Goal: Information Seeking & Learning: Check status

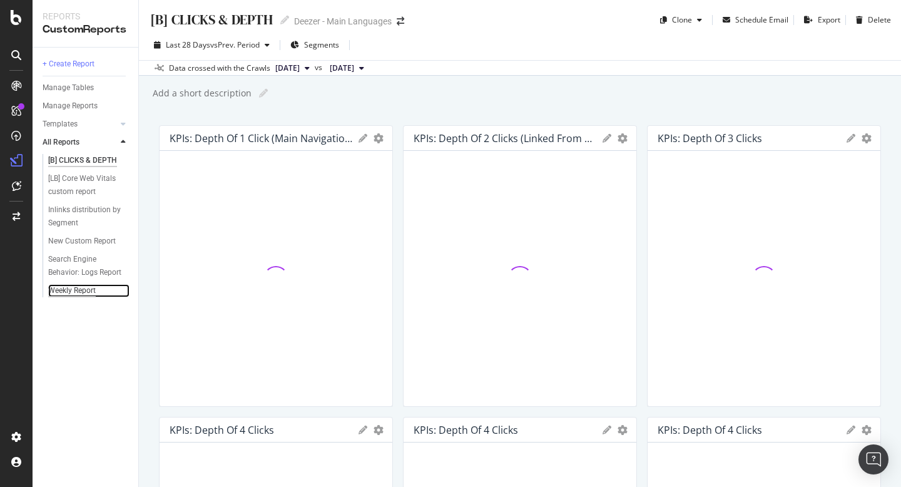
click at [83, 290] on div "Weekly Report" at bounding box center [72, 290] width 48 height 13
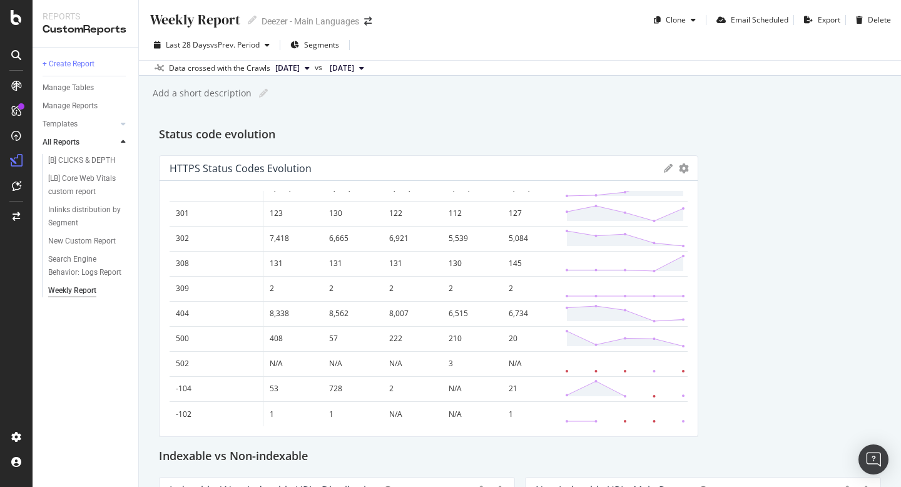
click at [300, 68] on span "[DATE]" at bounding box center [287, 68] width 24 height 11
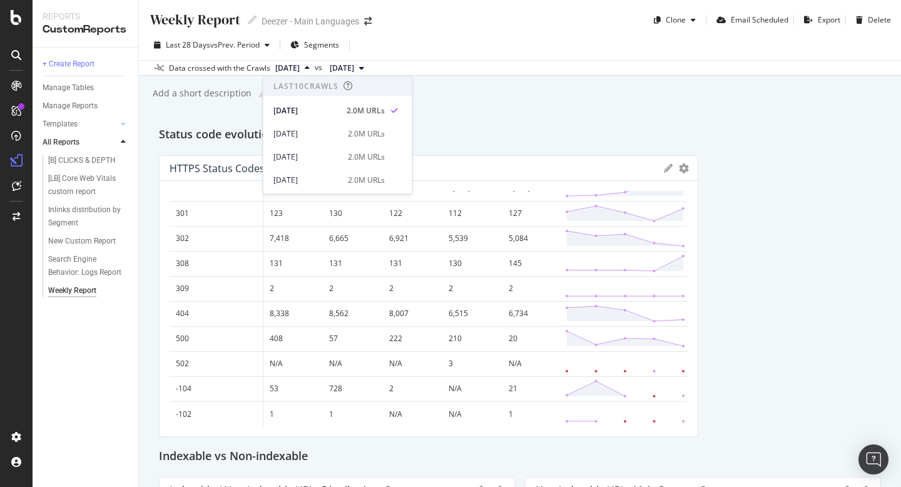
click at [333, 151] on div "[DATE]" at bounding box center [307, 156] width 67 height 11
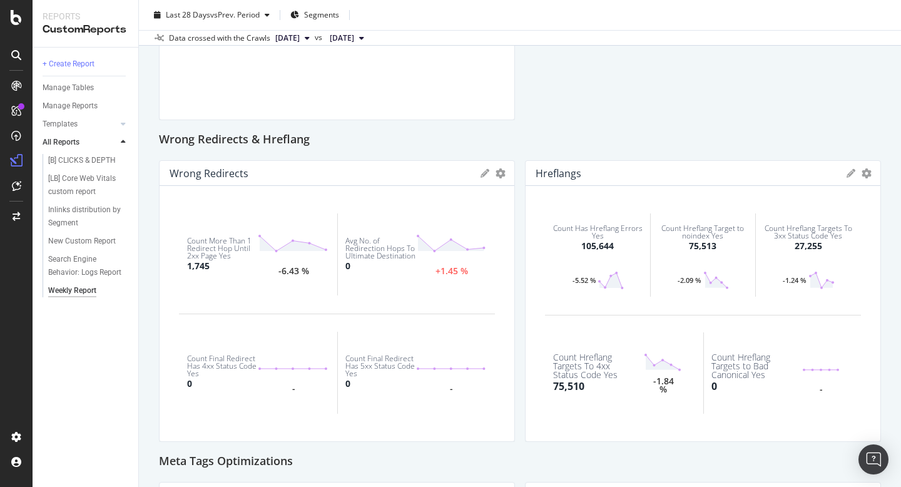
scroll to position [1306, 0]
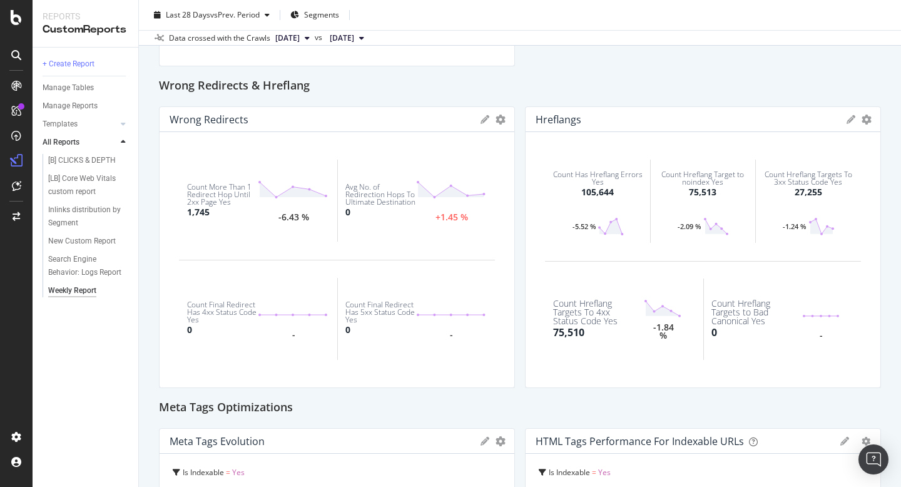
click at [597, 312] on div "Count Hreflang Targets To 4xx Status Code Yes" at bounding box center [592, 312] width 78 height 26
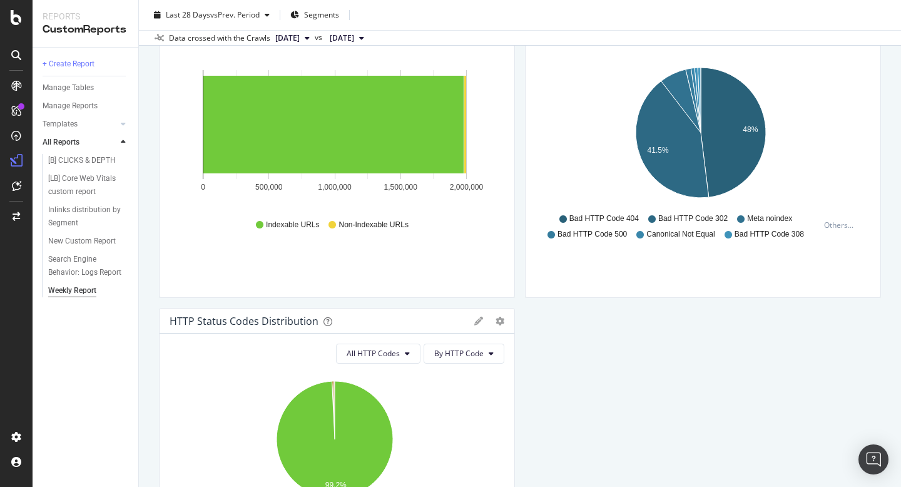
scroll to position [361, 0]
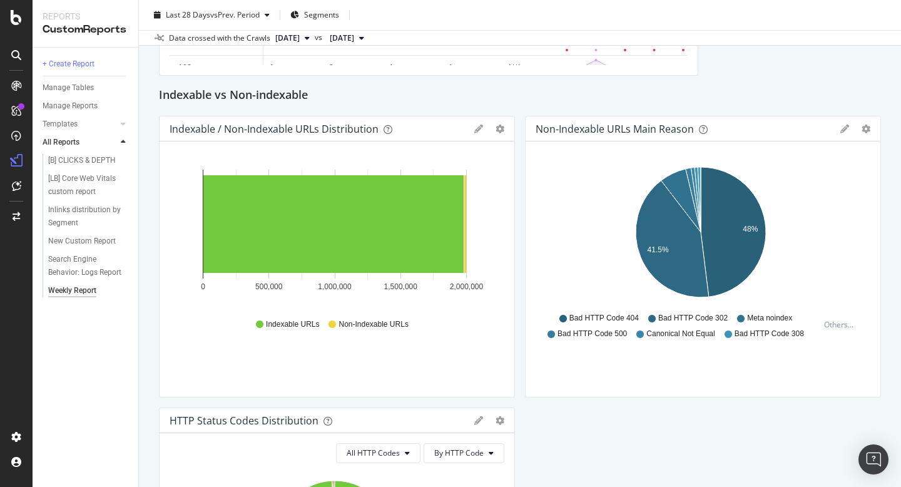
click at [601, 315] on span "Bad HTTP Code 404" at bounding box center [604, 318] width 69 height 11
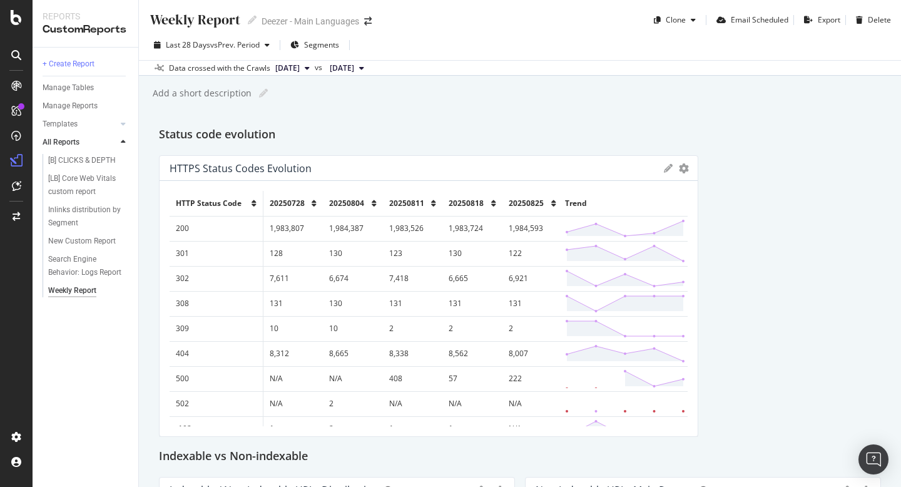
scroll to position [4, 0]
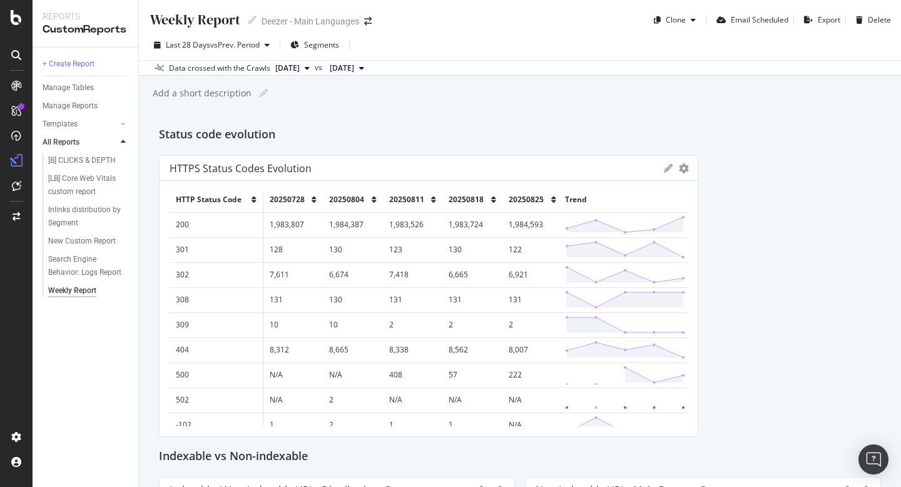
click at [195, 347] on td "404" at bounding box center [216, 349] width 93 height 25
click at [204, 250] on td "301" at bounding box center [216, 249] width 93 height 25
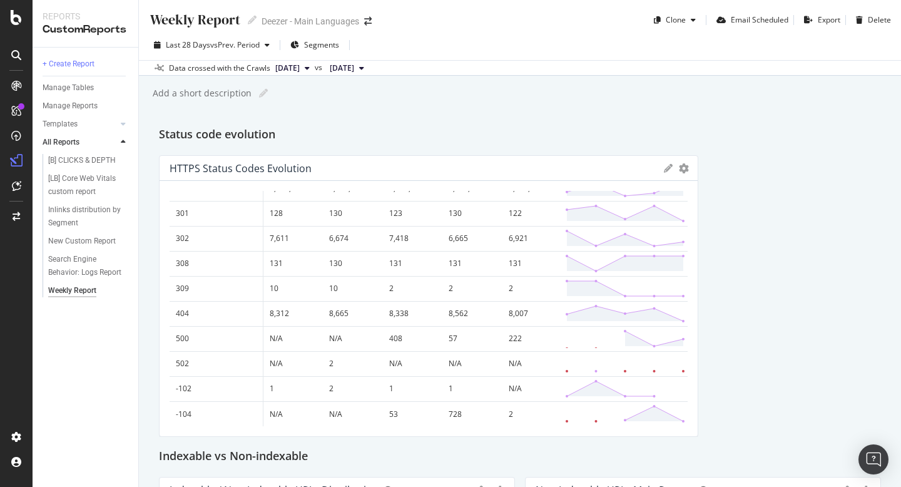
scroll to position [40, 0]
click at [220, 309] on td "404" at bounding box center [216, 313] width 93 height 25
click at [222, 317] on td "404" at bounding box center [216, 313] width 93 height 25
click at [199, 163] on div "HTTPS Status Codes Evolution" at bounding box center [241, 168] width 142 height 13
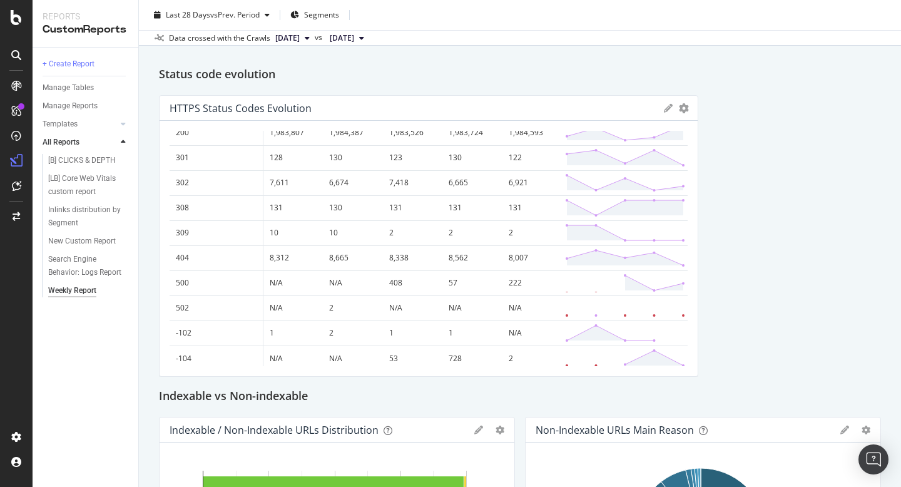
scroll to position [26, 0]
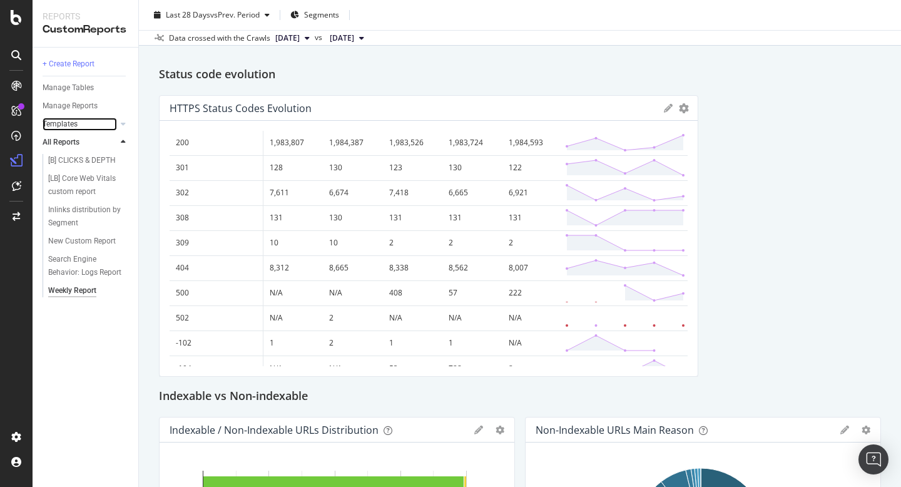
click at [91, 126] on link "Templates" at bounding box center [80, 124] width 74 height 13
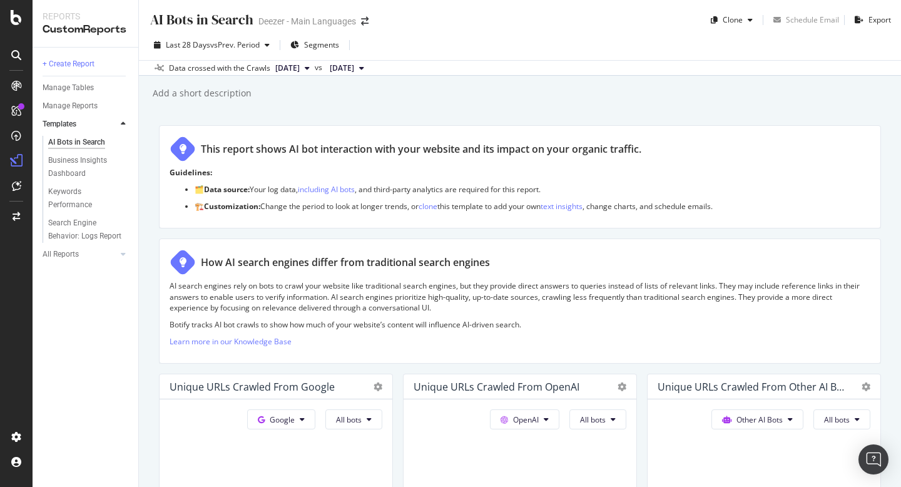
click at [14, 56] on icon at bounding box center [16, 55] width 10 height 10
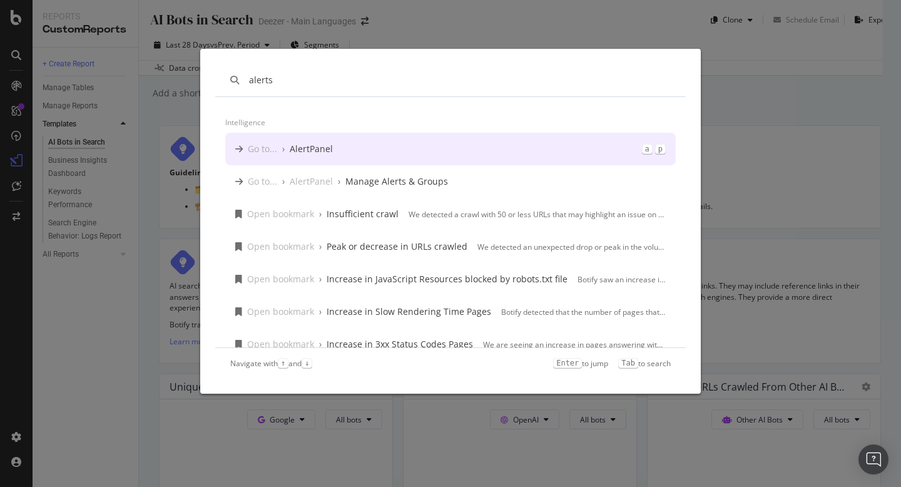
type input "alerts"
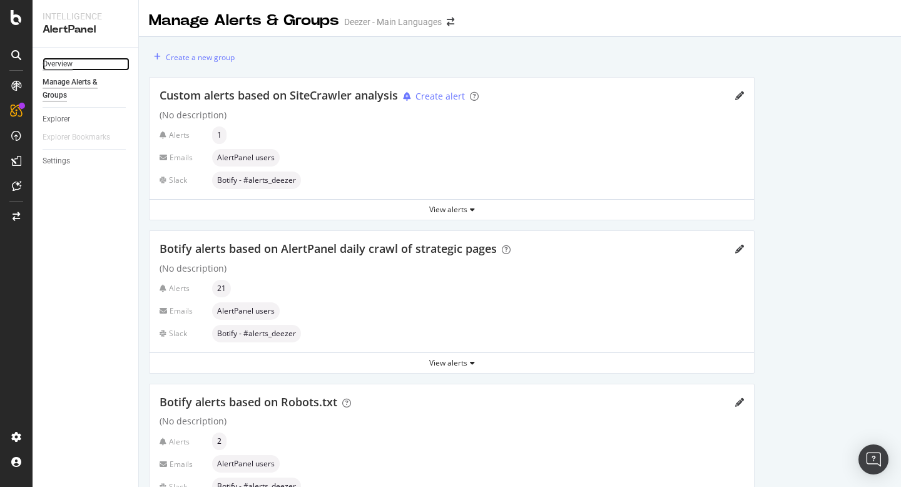
click at [58, 62] on div "Overview" at bounding box center [58, 64] width 30 height 13
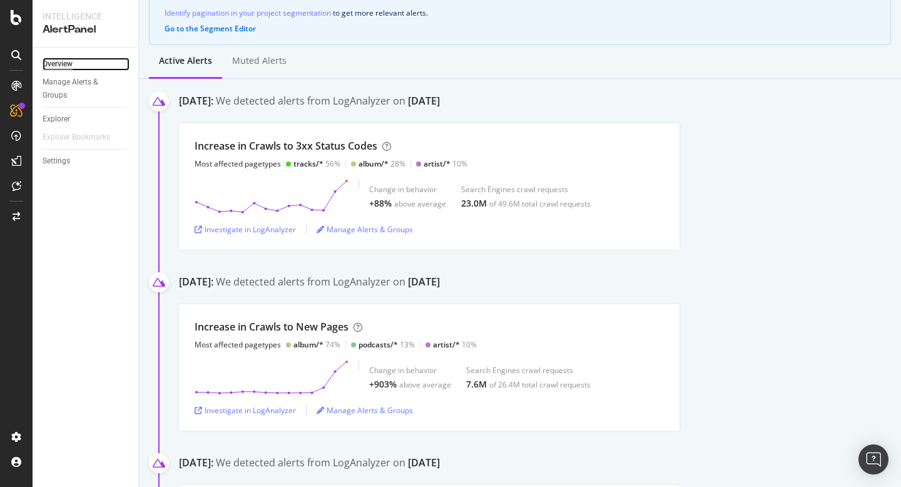
scroll to position [134, 0]
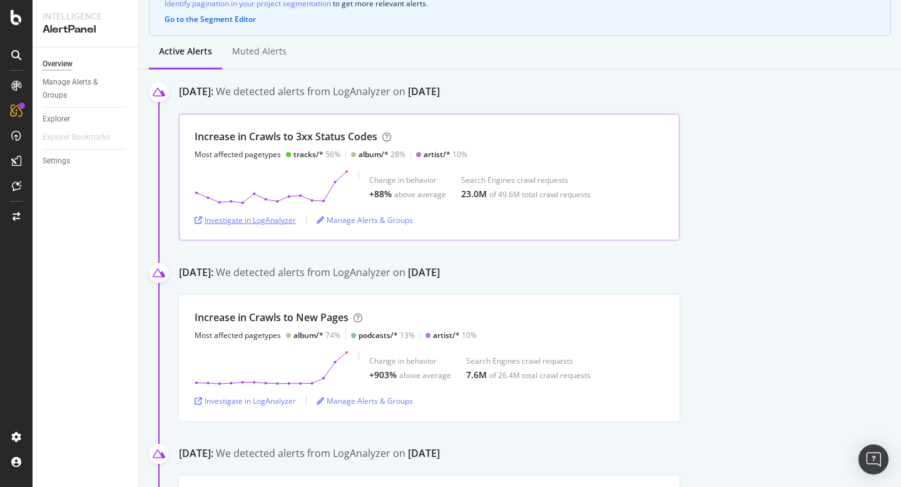
click at [262, 226] on div "Investigate in LogAnalyzer" at bounding box center [245, 219] width 101 height 19
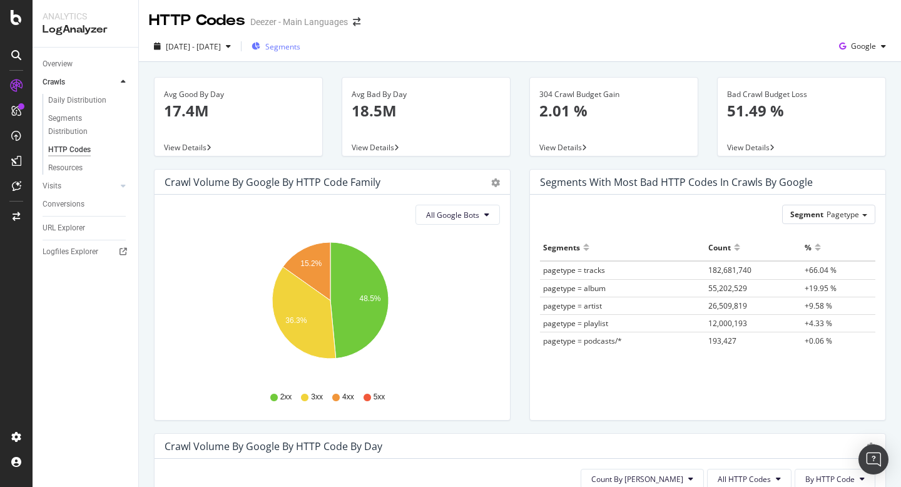
click at [300, 48] on span "Segments" at bounding box center [282, 46] width 35 height 11
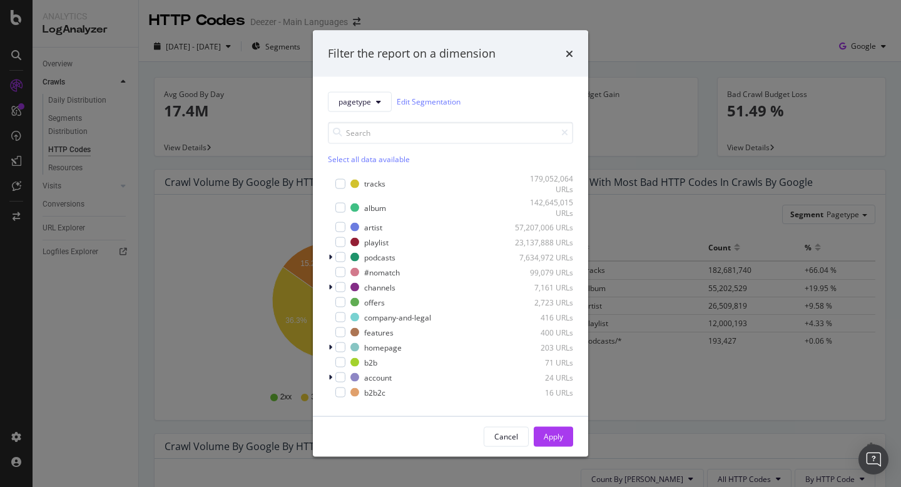
click at [266, 48] on div "Filter the report on a dimension pagetype Edit Segmentation Select all data ava…" at bounding box center [450, 243] width 901 height 487
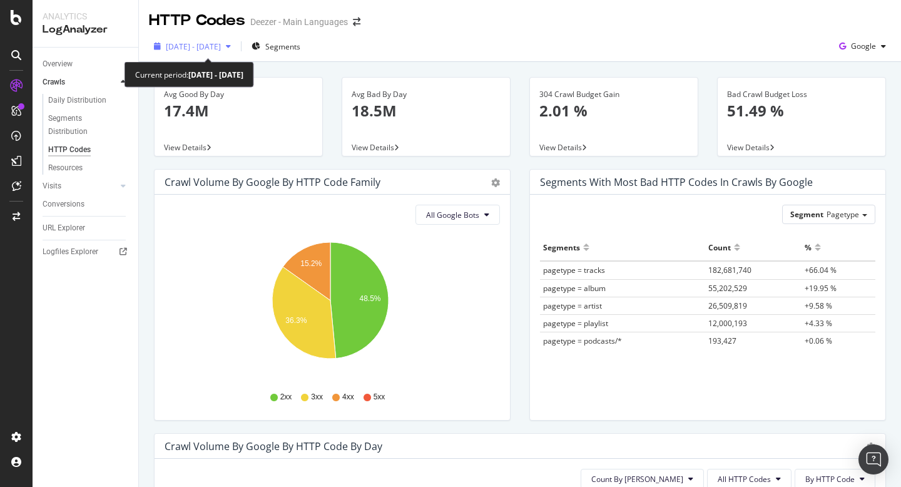
click at [221, 49] on span "2025 Aug. 7th - Aug. 21st" at bounding box center [193, 46] width 55 height 11
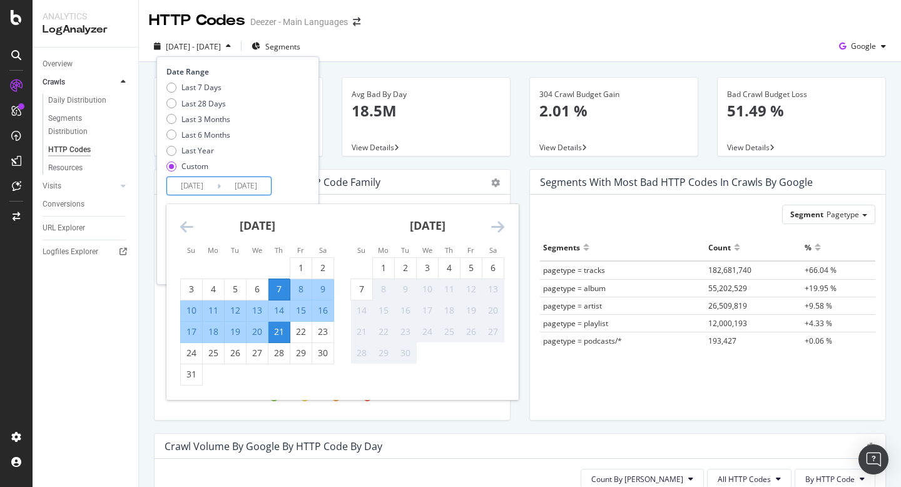
click at [249, 183] on input "2025/08/21" at bounding box center [246, 186] width 50 height 18
click at [354, 295] on div "7" at bounding box center [361, 289] width 21 height 21
type input "2025/09/07"
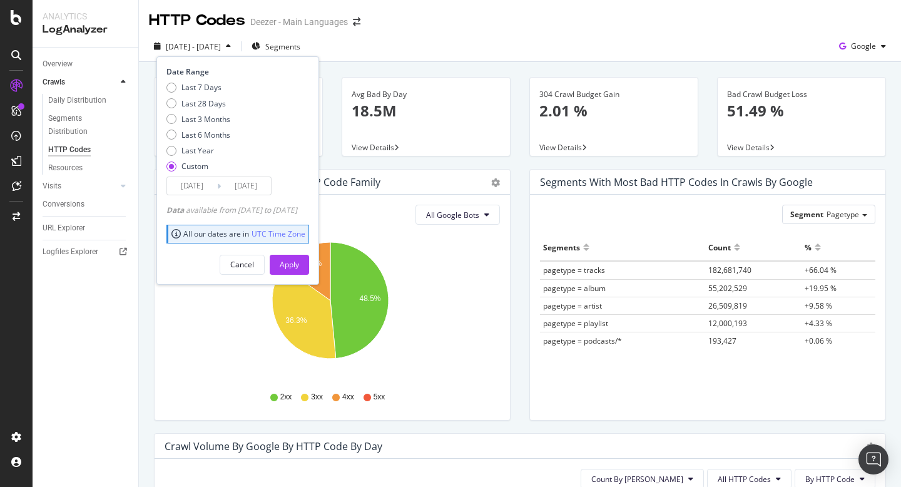
click at [253, 189] on input "2025/09/07" at bounding box center [246, 186] width 50 height 18
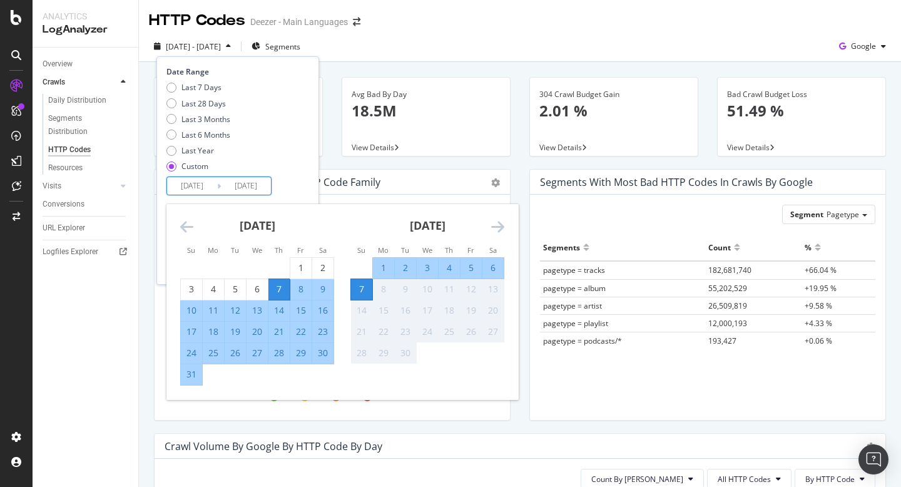
click at [289, 128] on div "Last 7 Days Last 28 Days Last 3 Months Last 6 Months Last Year Custom" at bounding box center [237, 129] width 140 height 95
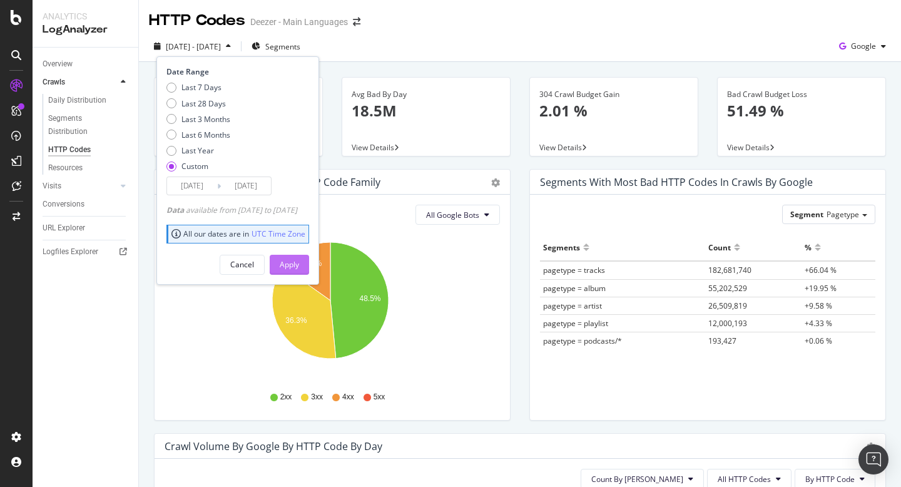
click at [299, 268] on div "Apply" at bounding box center [289, 264] width 19 height 11
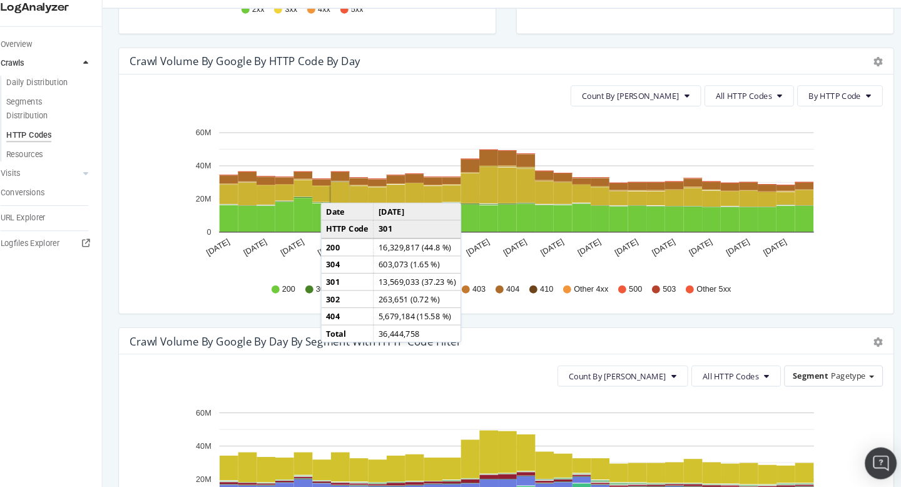
scroll to position [342, 0]
